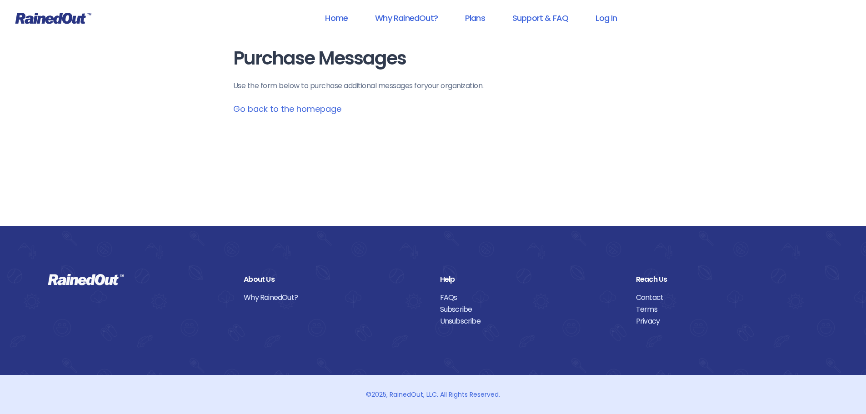
scroll to position [92, 0]
click at [483, 22] on link "Plans" at bounding box center [475, 18] width 44 height 20
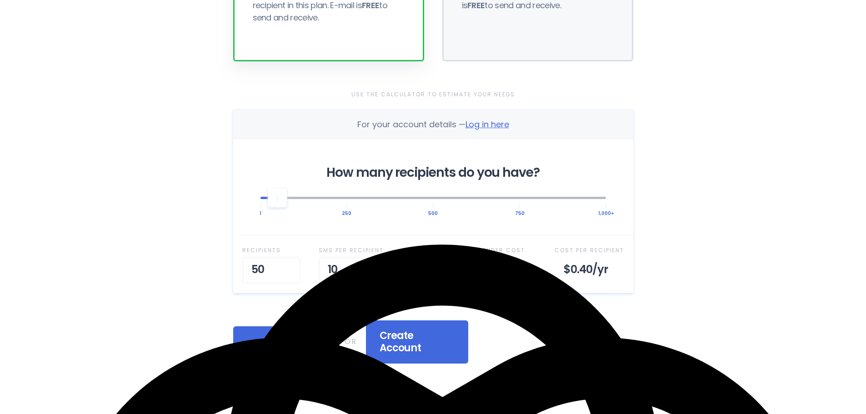
scroll to position [226, 0]
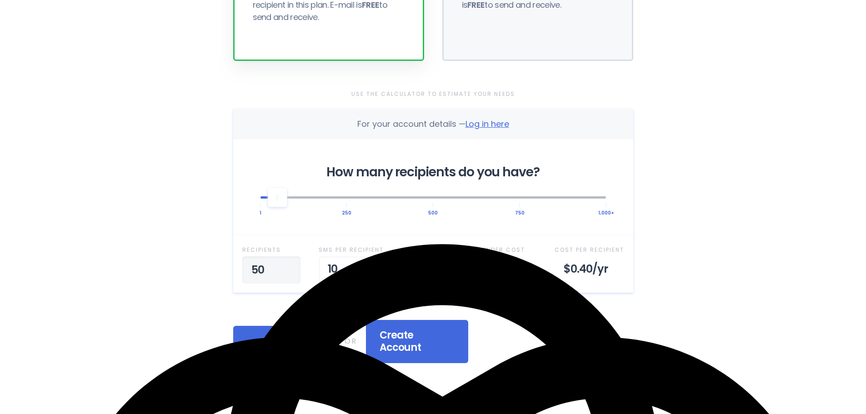
drag, startPoint x: 269, startPoint y: 268, endPoint x: 243, endPoint y: 268, distance: 26.4
click at [243, 268] on input "50" at bounding box center [271, 270] width 58 height 27
type input "1"
type input "100"
type input "1"
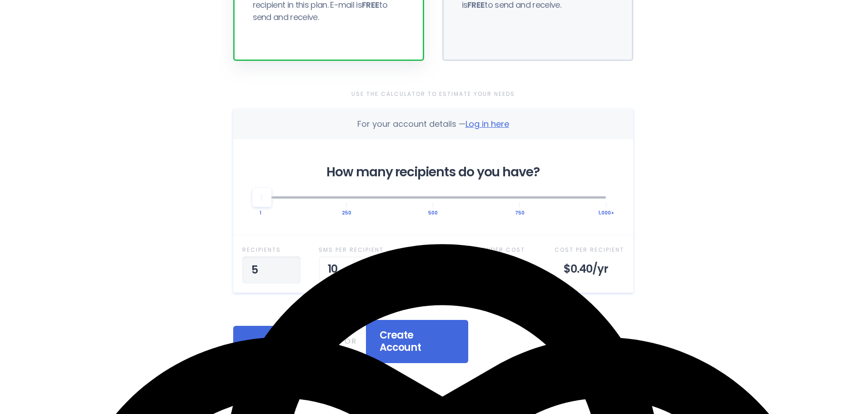
type input "50"
type input "9"
click at [372, 275] on input "9" at bounding box center [351, 270] width 65 height 27
click at [288, 267] on input "51" at bounding box center [271, 270] width 58 height 27
click at [288, 267] on input "51" at bounding box center [268, 270] width 52 height 27
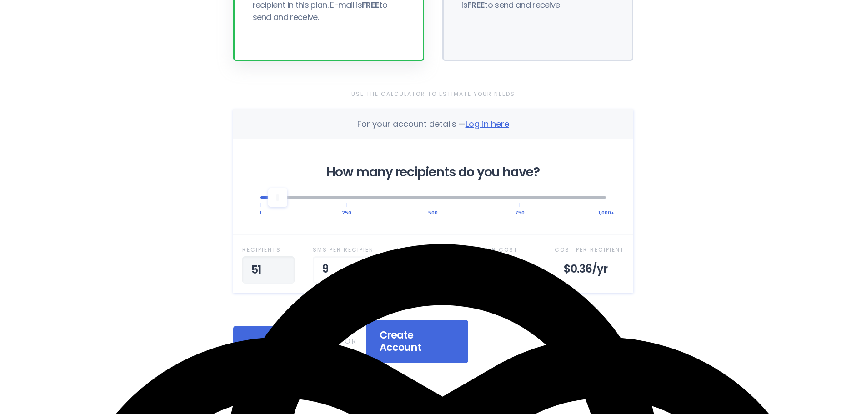
click at [288, 267] on input "51" at bounding box center [268, 270] width 52 height 27
click at [283, 266] on input "52" at bounding box center [268, 270] width 52 height 27
click at [283, 266] on input "53" at bounding box center [268, 270] width 52 height 27
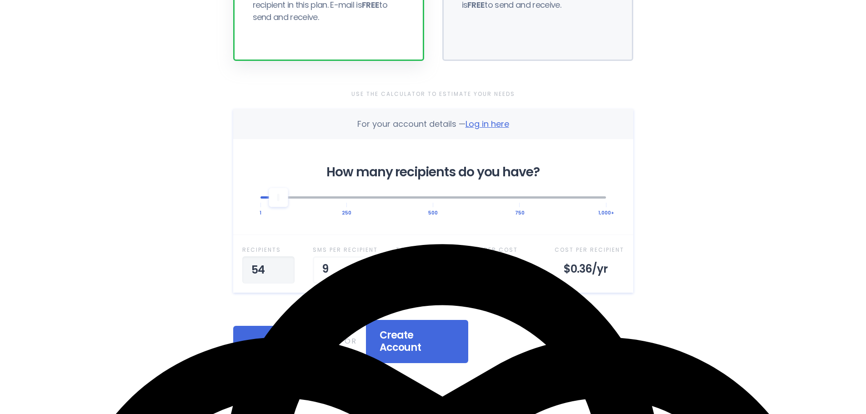
click at [283, 266] on input "54" at bounding box center [268, 270] width 52 height 27
click at [283, 266] on input "55" at bounding box center [267, 270] width 51 height 27
click at [283, 266] on input "56" at bounding box center [267, 270] width 51 height 27
click at [283, 266] on input "57" at bounding box center [268, 270] width 52 height 27
click at [283, 266] on input "58" at bounding box center [267, 270] width 50 height 27
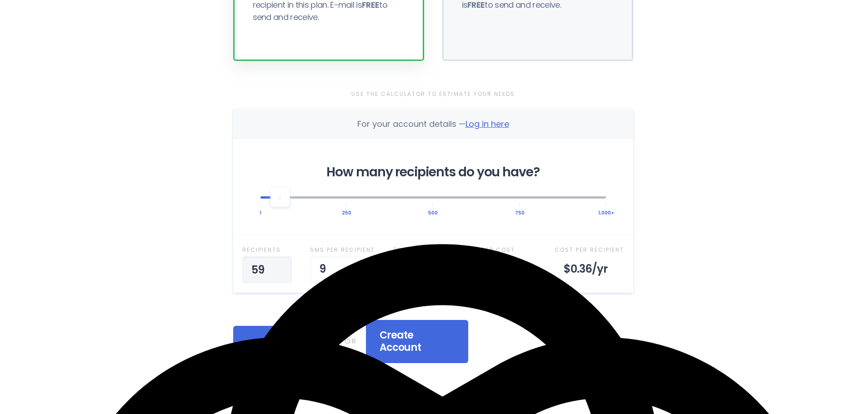
click at [283, 266] on input "59" at bounding box center [267, 270] width 50 height 27
click at [283, 266] on input "60" at bounding box center [268, 270] width 53 height 27
drag, startPoint x: 275, startPoint y: 272, endPoint x: 244, endPoint y: 269, distance: 30.6
click at [244, 269] on input "60" at bounding box center [268, 270] width 52 height 27
type input "100"
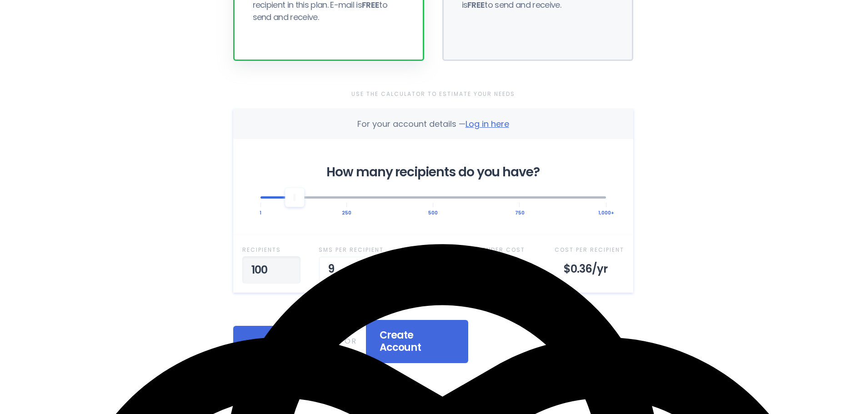
click at [561, 334] on div "Log In If you already have an account, login to pick a plan OR Create Account" at bounding box center [433, 341] width 400 height 43
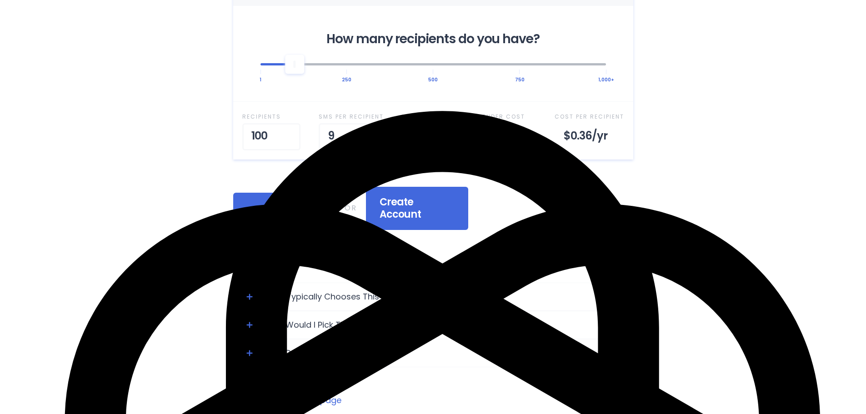
scroll to position [362, 0]
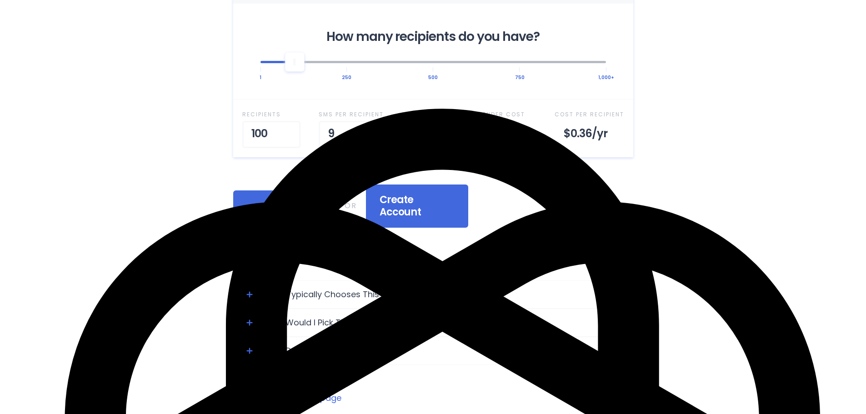
click at [251, 292] on icon "Toggle Expand" at bounding box center [250, 295] width 6 height 6
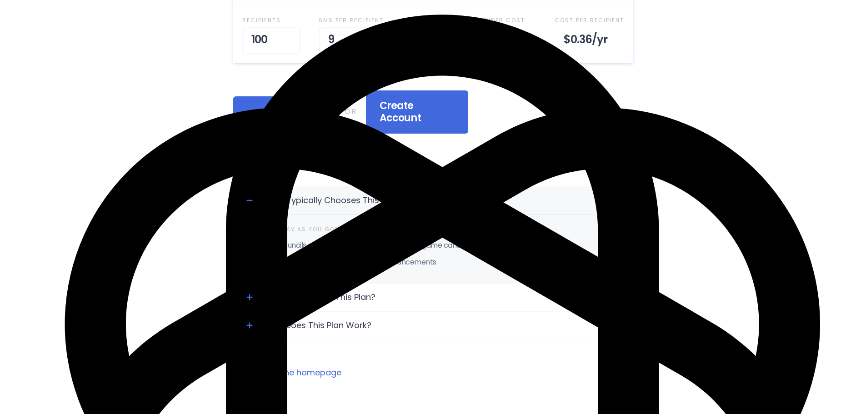
scroll to position [456, 0]
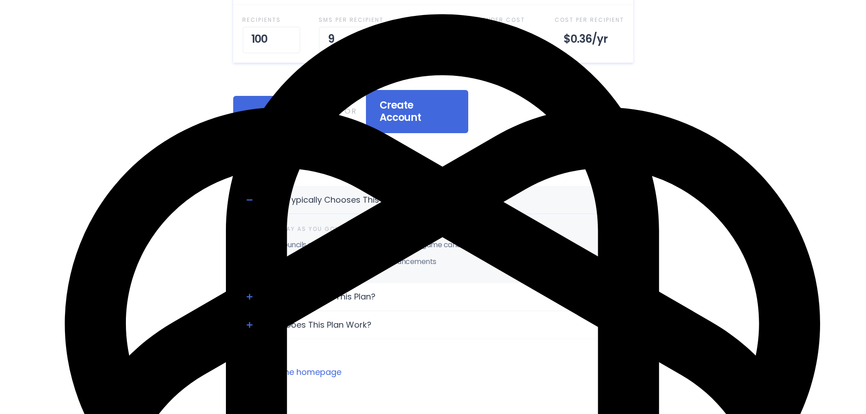
click at [251, 290] on div "Toggle Expand" at bounding box center [250, 297] width 14 height 14
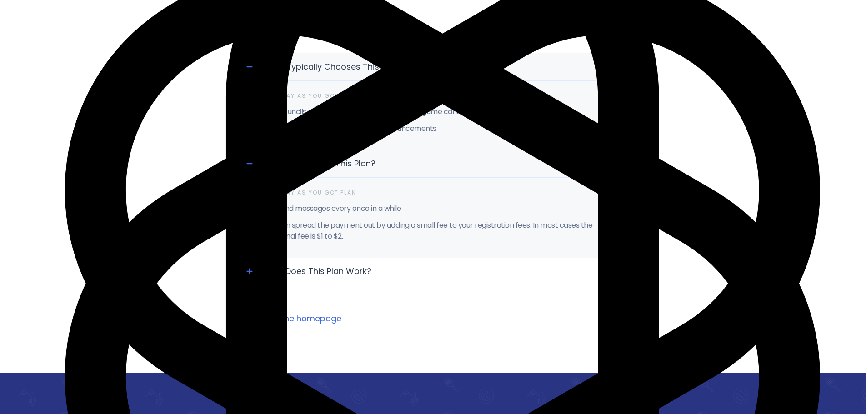
scroll to position [590, 0]
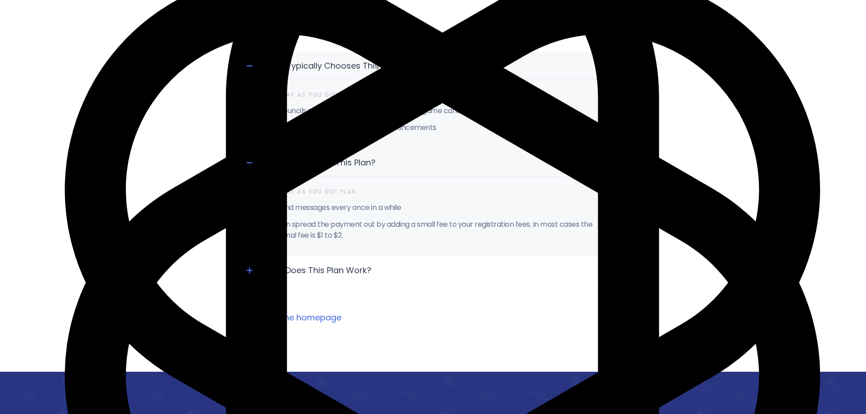
click at [249, 267] on icon "Toggle Expand" at bounding box center [250, 270] width 6 height 6
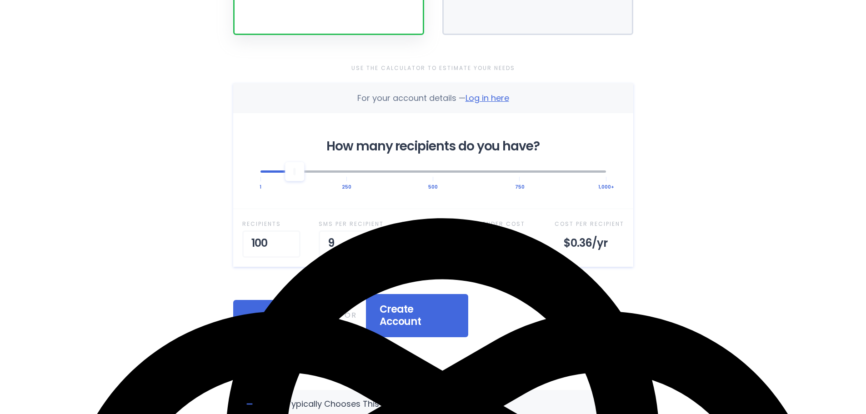
scroll to position [252, 0]
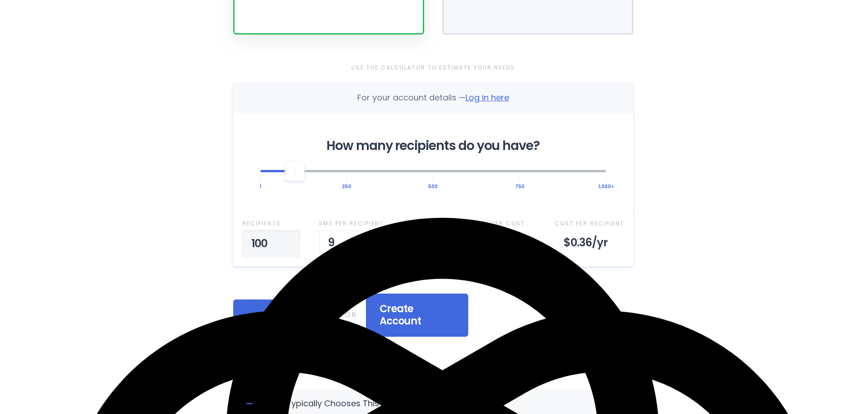
type textarea "0"
drag, startPoint x: 273, startPoint y: 243, endPoint x: 238, endPoint y: 240, distance: 35.6
click at [238, 240] on div "Recipient s 100 SMS per Recipient 9 Total SMS Sent 900 Sender Cost $36 /yr Cost…" at bounding box center [433, 237] width 400 height 58
type input "60"
click at [585, 295] on div "Log In If you already have an account, login to pick a plan OR Create Account I…" at bounding box center [433, 315] width 400 height 43
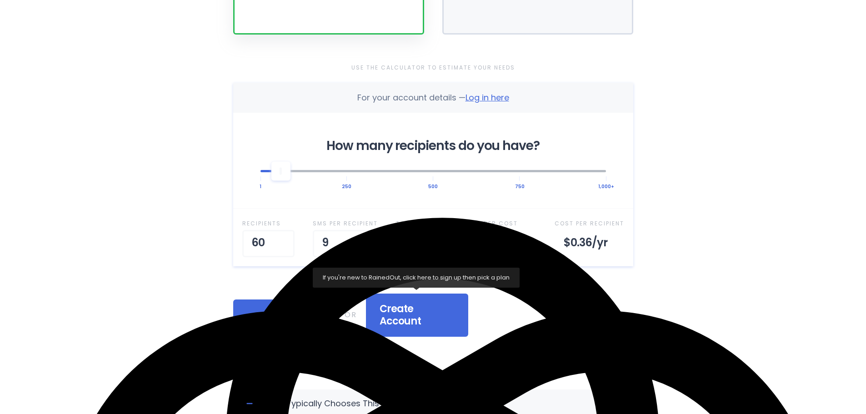
scroll to position [0, 0]
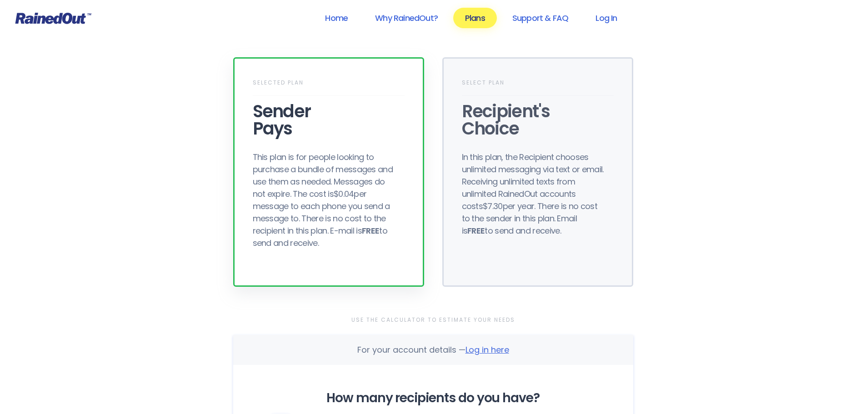
click at [406, 19] on link "Why RainedOut?" at bounding box center [406, 18] width 86 height 20
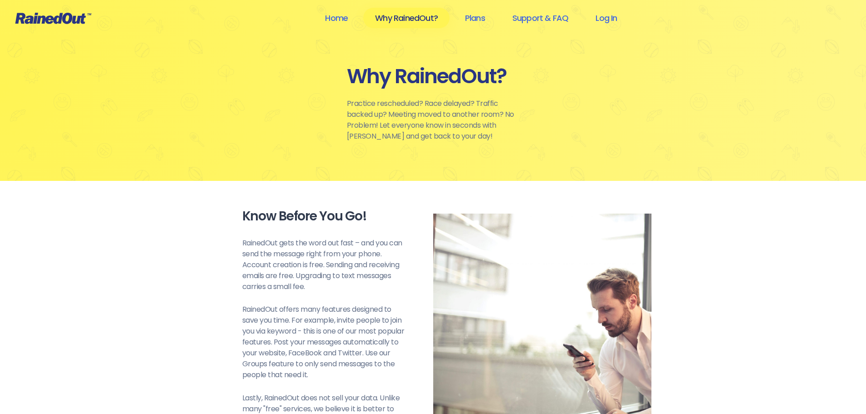
click at [480, 10] on link "Plans" at bounding box center [475, 18] width 44 height 20
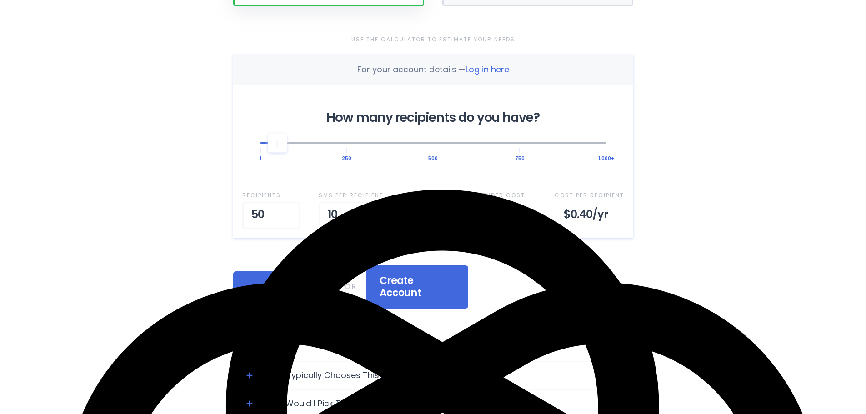
scroll to position [281, 0]
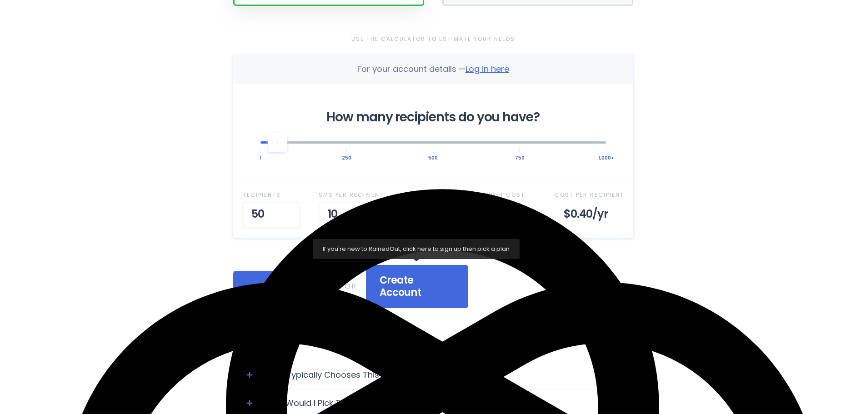
click at [441, 294] on div "Create Account" at bounding box center [417, 286] width 102 height 43
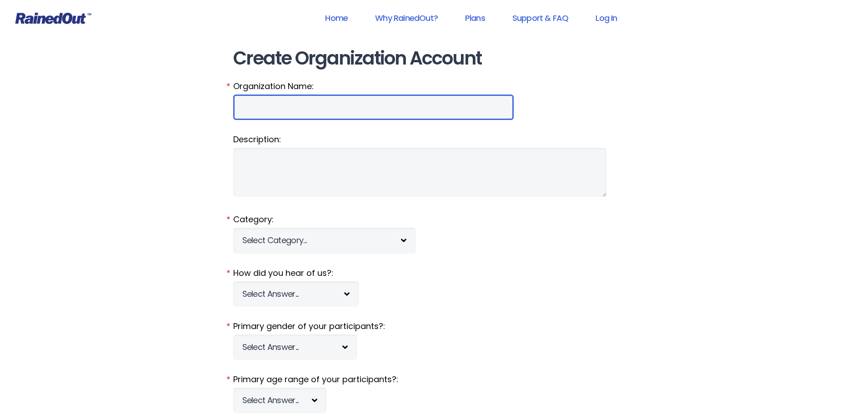
click at [314, 108] on input "Organization Name:" at bounding box center [373, 107] width 281 height 25
type input "LDG"
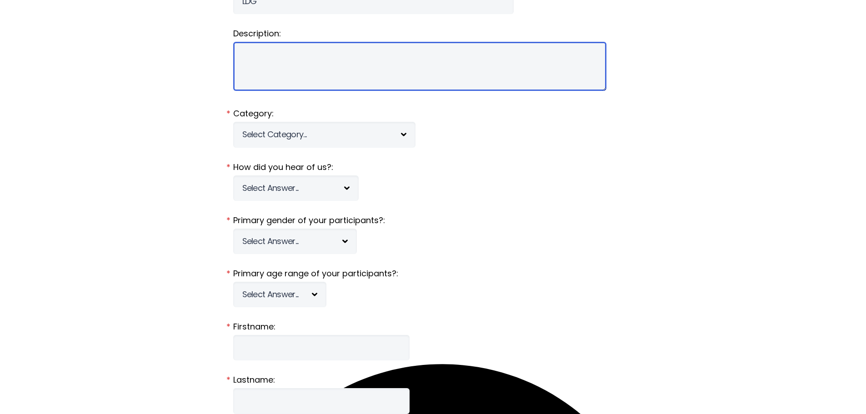
scroll to position [106, 0]
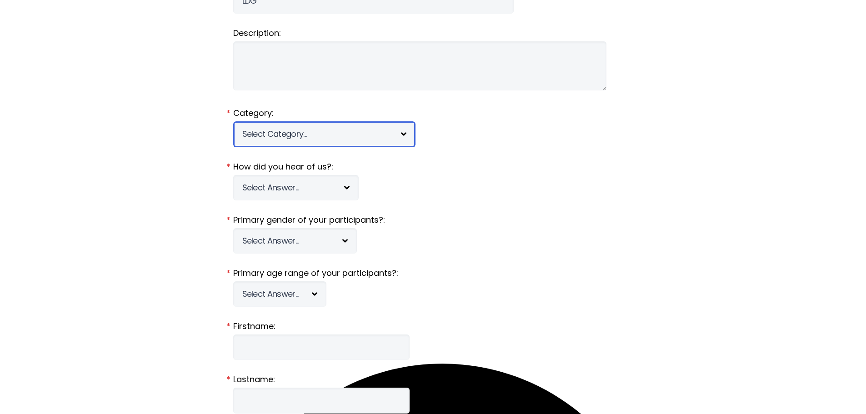
click at [291, 146] on select "Select Category... 5K Walk/Run Aerobics/Fitness ABCA AYF NSCAA Performance Moto…" at bounding box center [324, 133] width 182 height 25
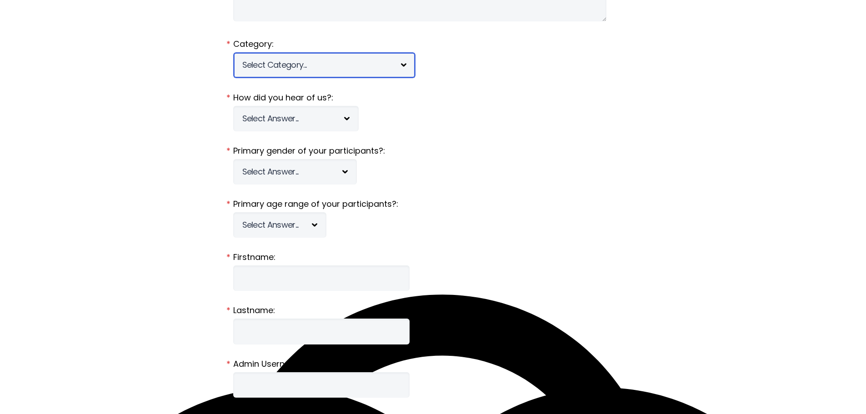
scroll to position [189, 0]
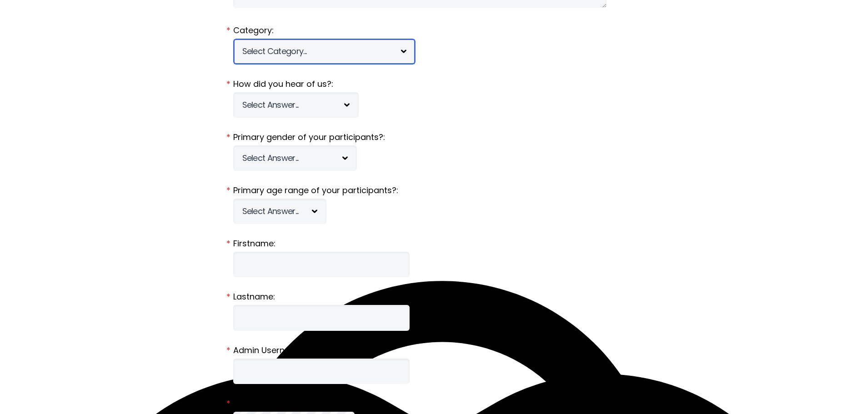
click at [291, 58] on select "Select Category... 5K Walk/Run Aerobics/Fitness ABCA AYF NSCAA Performance Moto…" at bounding box center [324, 51] width 182 height 25
select select "384"
click at [233, 39] on select "Select Category... 5K Walk/Run Aerobics/Fitness ABCA AYF NSCAA Performance Moto…" at bounding box center [324, 51] width 182 height 25
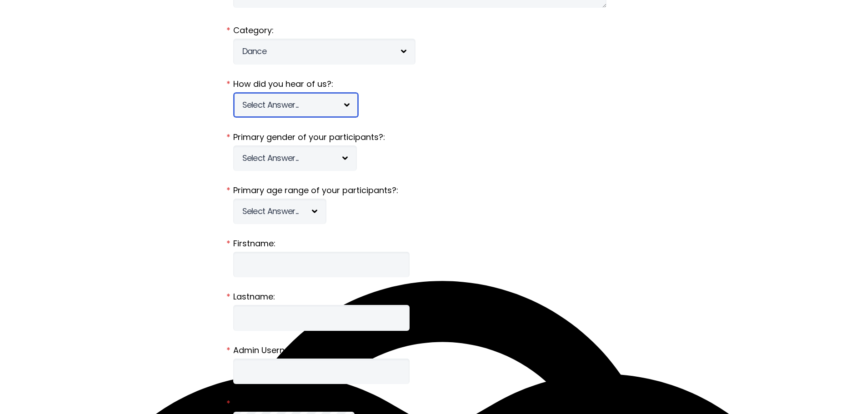
click at [348, 107] on select "Select Answer... Tournament Facebook/Social Media Referral Web Search Other" at bounding box center [296, 104] width 126 height 25
select select "1"
click at [233, 92] on select "Select Answer... Tournament Facebook/Social Media Referral Web Search Other" at bounding box center [296, 104] width 126 height 25
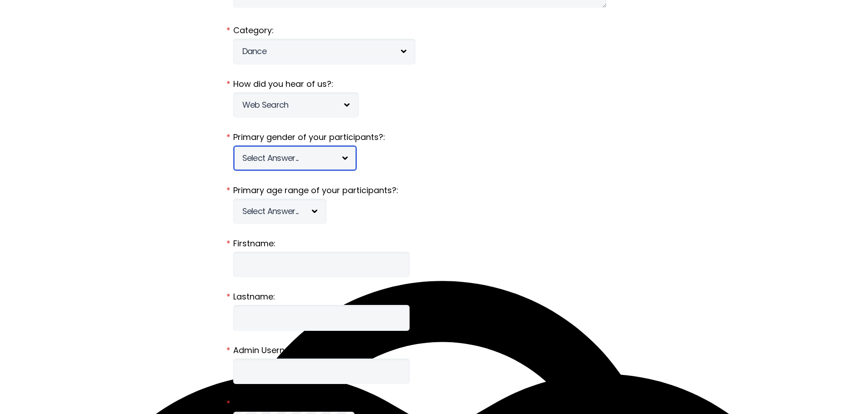
click at [307, 151] on select "Select Answer... [DEMOGRAPHIC_DATA] [DEMOGRAPHIC_DATA] Co-ed" at bounding box center [295, 158] width 124 height 25
select select "c"
click at [233, 146] on select "Select Answer... [DEMOGRAPHIC_DATA] [DEMOGRAPHIC_DATA] Co-ed" at bounding box center [295, 158] width 124 height 25
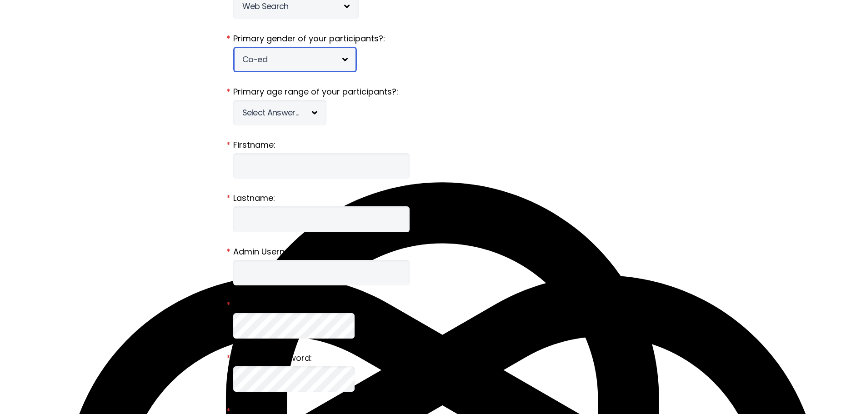
scroll to position [289, 0]
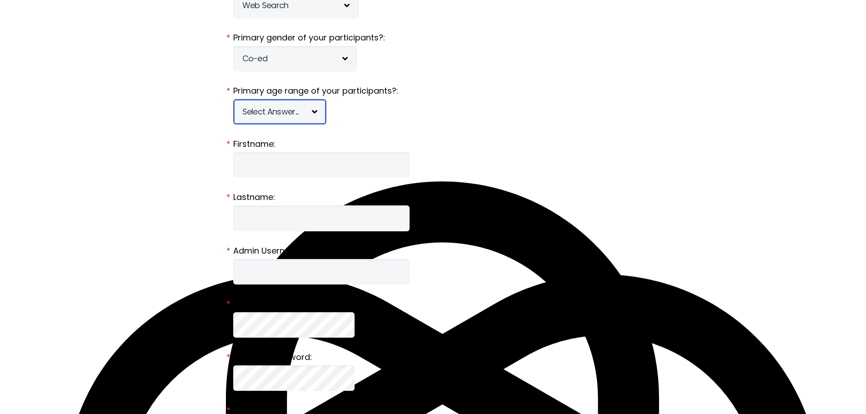
click at [305, 113] on select "Select Answer... Under 5 6-7 8-9 [PHONE_NUMBER] [PHONE_NUMBER] 18-20 21+ Mixed" at bounding box center [279, 111] width 93 height 25
select select "mixed"
click at [233, 99] on select "Select Answer... Under 5 6-7 8-9 [PHONE_NUMBER] [PHONE_NUMBER] 18-20 21+ Mixed" at bounding box center [279, 111] width 93 height 25
click at [368, 150] on label "Firstname:" at bounding box center [433, 144] width 400 height 12
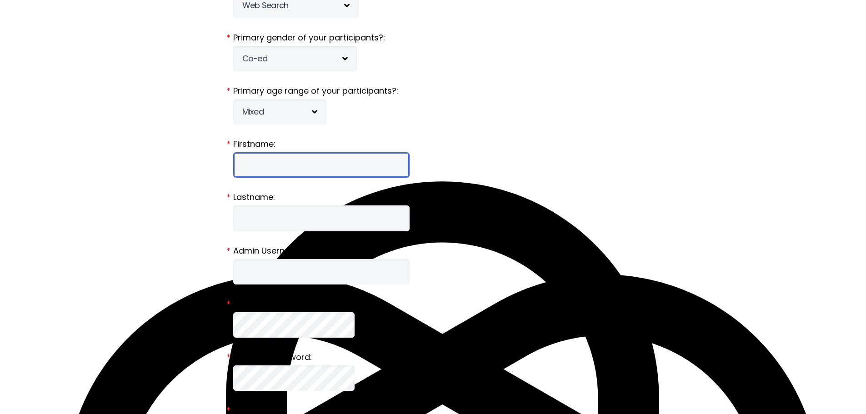
click at [368, 152] on input "Firstname:" at bounding box center [321, 164] width 176 height 25
click at [324, 172] on input "Firstname:" at bounding box center [321, 164] width 176 height 25
type input "[PERSON_NAME]"
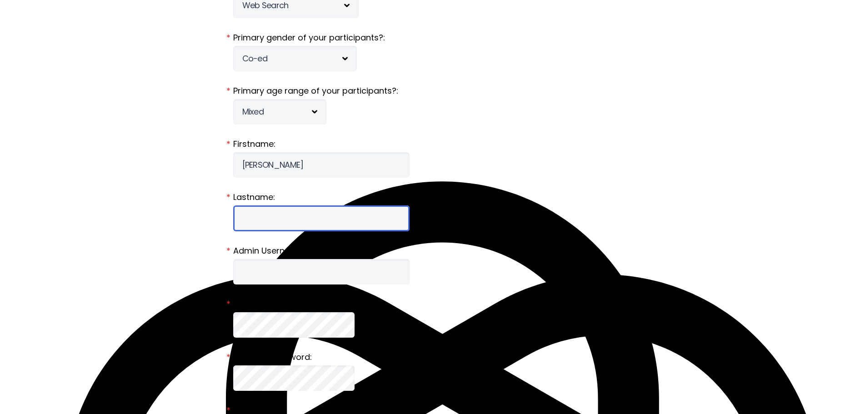
type input "Ford"
type input "[EMAIL_ADDRESS][DOMAIN_NAME]"
type input "[STREET_ADDRESS]"
type input "NONE"
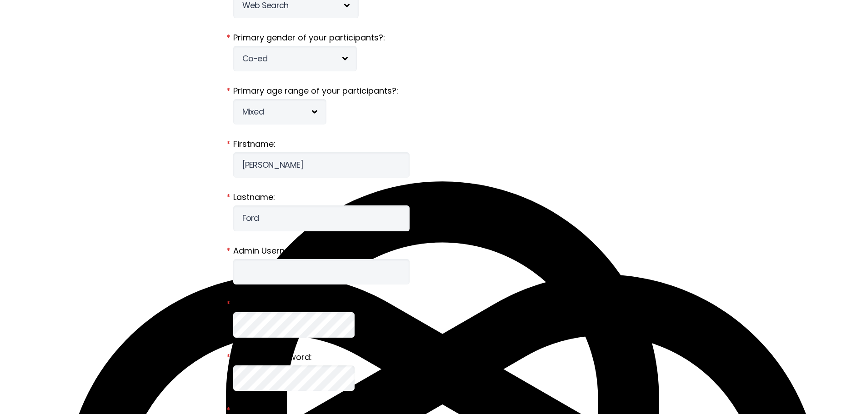
type input "Liberty"
select select "MO"
type input "64068-1461"
type input "8162239247"
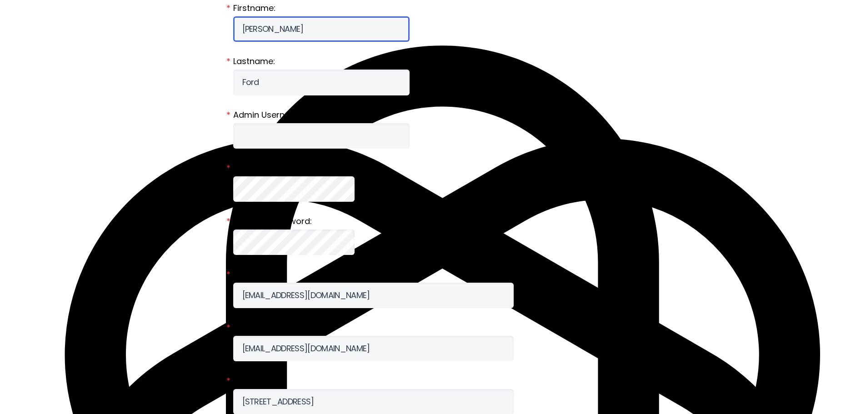
scroll to position [427, 0]
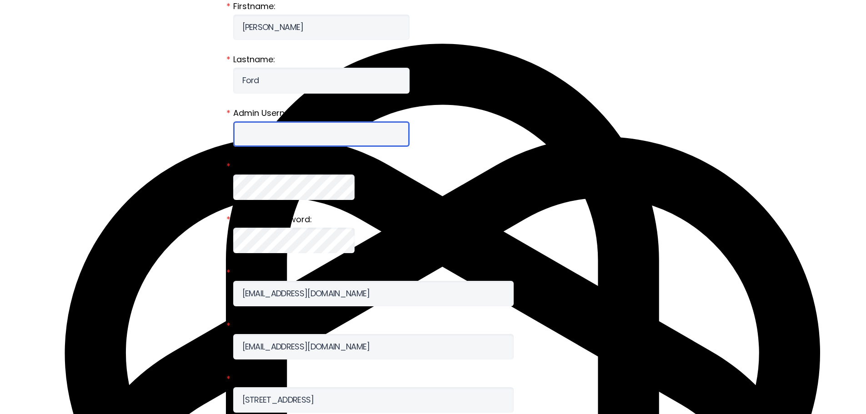
click at [325, 125] on input "Admin Username:" at bounding box center [321, 133] width 176 height 25
type input "BBFord"
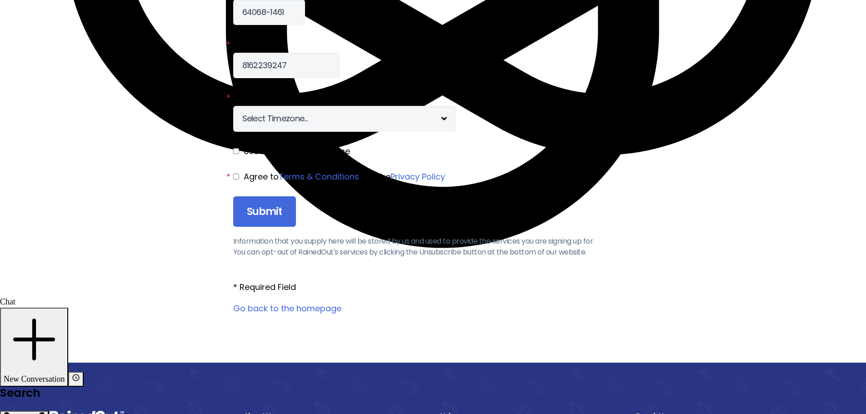
scroll to position [1028, 0]
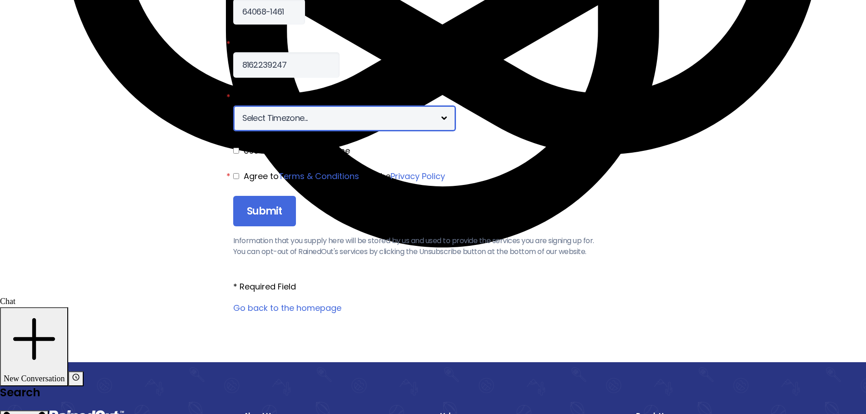
click at [304, 130] on select "Select Timezone... [+12] [PERSON_NAME][US_STATE] [+11] [GEOGRAPHIC_DATA] [+10] …" at bounding box center [344, 118] width 223 height 25
select select "-6"
click at [233, 106] on select "Select Timezone... [+12] [PERSON_NAME][US_STATE] [+11] [GEOGRAPHIC_DATA] [+10] …" at bounding box center [344, 118] width 223 height 25
click at [237, 178] on input "checkbox" at bounding box center [236, 176] width 6 height 6
checkbox input "true"
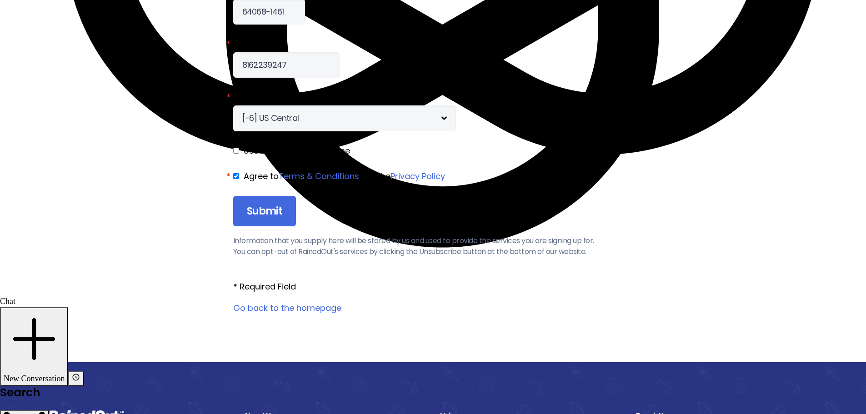
click at [262, 209] on input "Submit" at bounding box center [264, 211] width 63 height 31
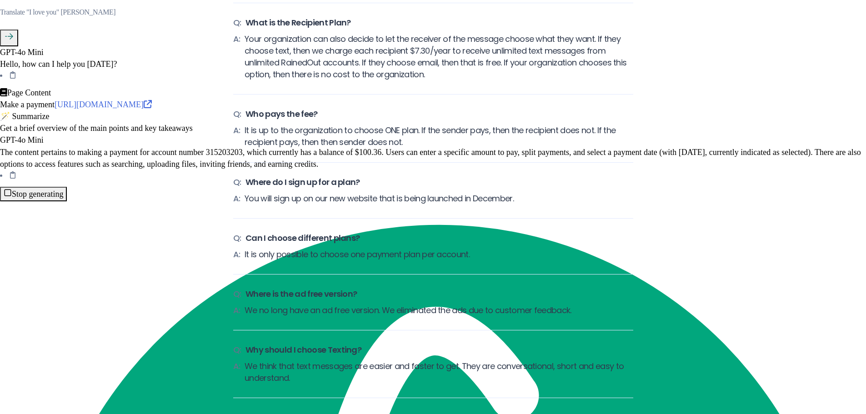
scroll to position [1689, 0]
